Goal: Task Accomplishment & Management: Manage account settings

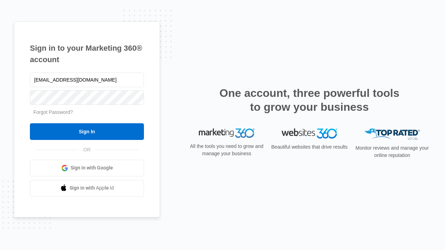
type input "[EMAIL_ADDRESS][DOMAIN_NAME]"
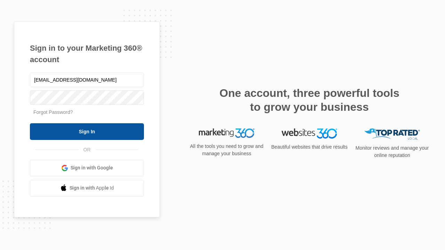
click at [87, 131] on input "Sign In" at bounding box center [87, 131] width 114 height 17
